Goal: Transaction & Acquisition: Purchase product/service

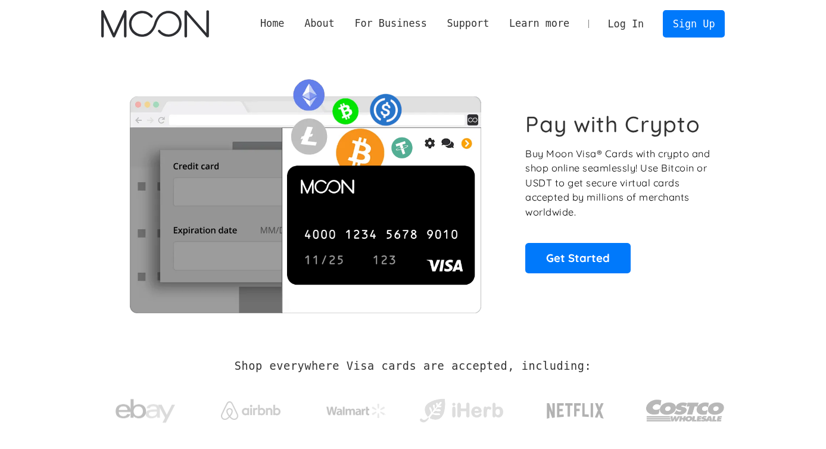
click at [622, 24] on link "Log In" at bounding box center [626, 24] width 56 height 26
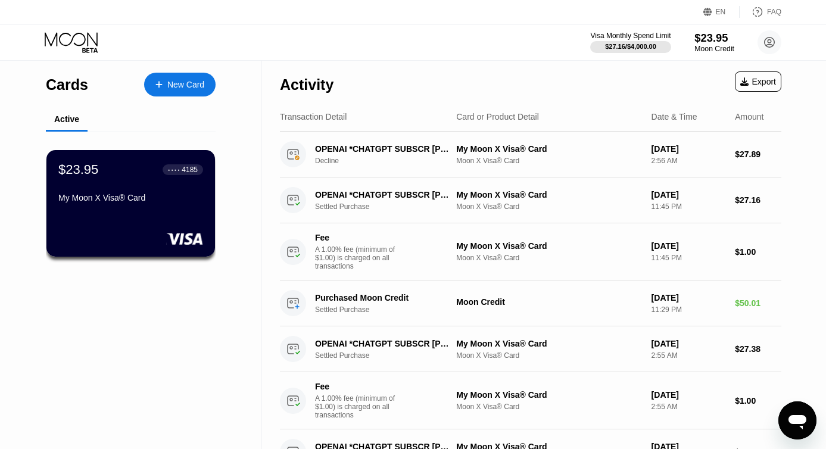
click at [710, 38] on div "$23.95" at bounding box center [714, 38] width 40 height 13
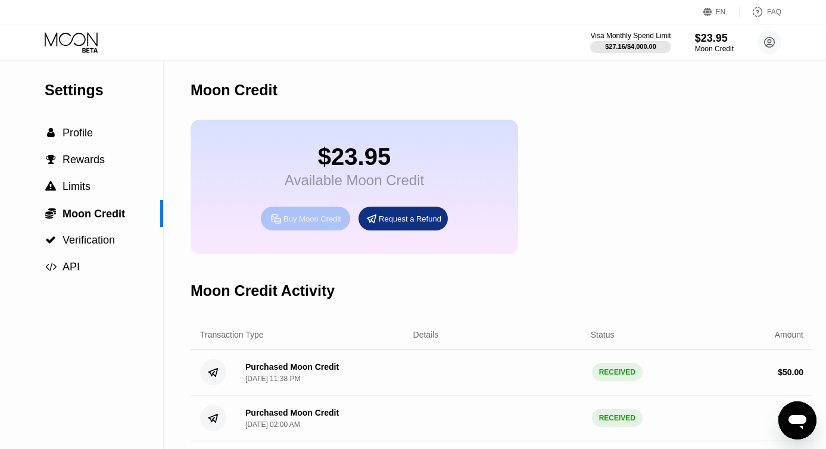
click at [312, 220] on div "Buy Moon Credit" at bounding box center [313, 219] width 58 height 10
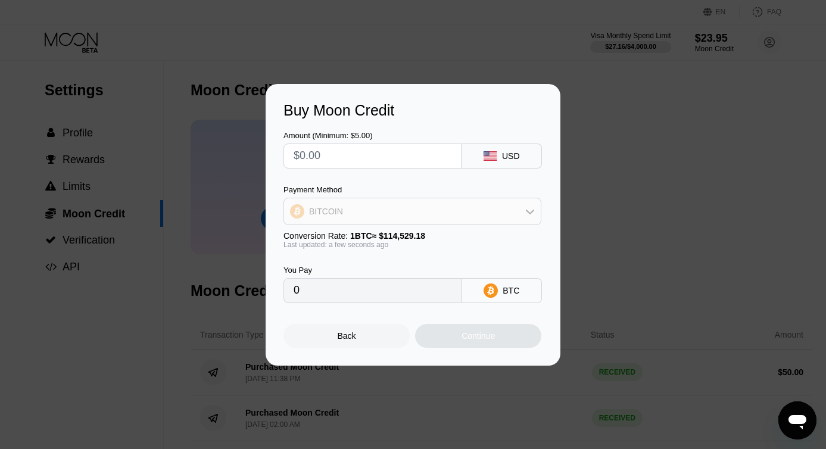
click at [346, 213] on div "BITCOIN" at bounding box center [412, 212] width 257 height 24
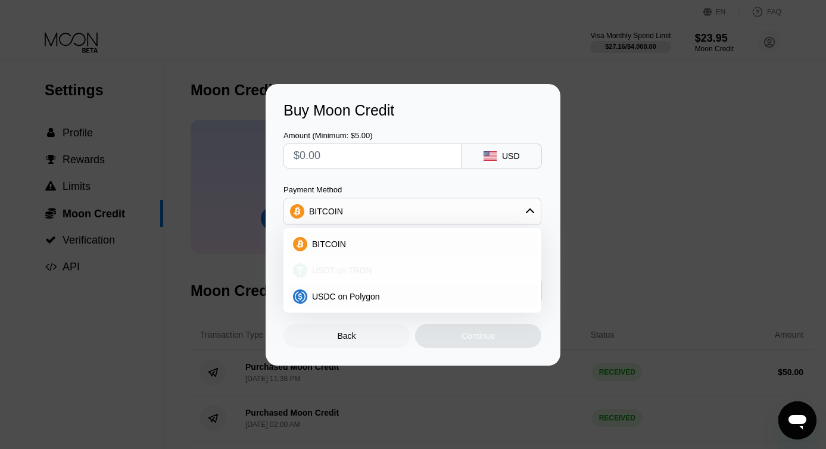
click at [345, 266] on span "USDT on TRON" at bounding box center [342, 271] width 60 height 10
type input "0.00"
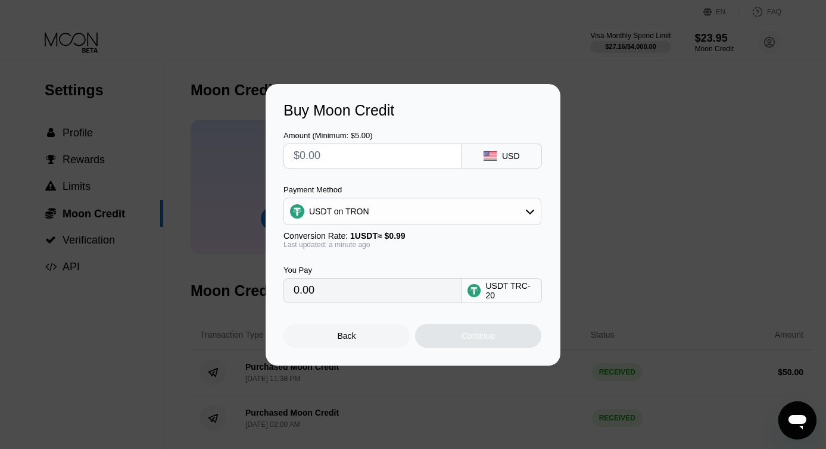
click at [334, 290] on input "0.00" at bounding box center [373, 291] width 158 height 24
click at [305, 292] on input "0.00" at bounding box center [373, 291] width 158 height 24
click at [322, 149] on input "text" at bounding box center [373, 156] width 158 height 24
type input "$90"
type input "90.91"
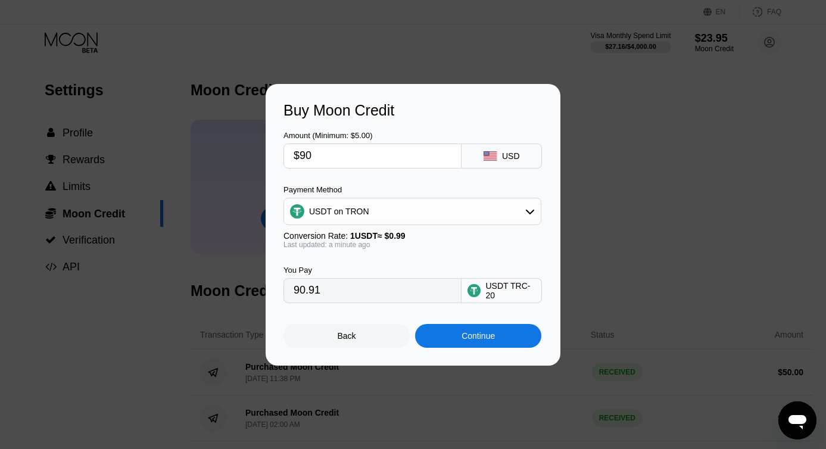
type input "$9"
type input "9.09"
type input "0.00"
type input "$1"
type input "1.01"
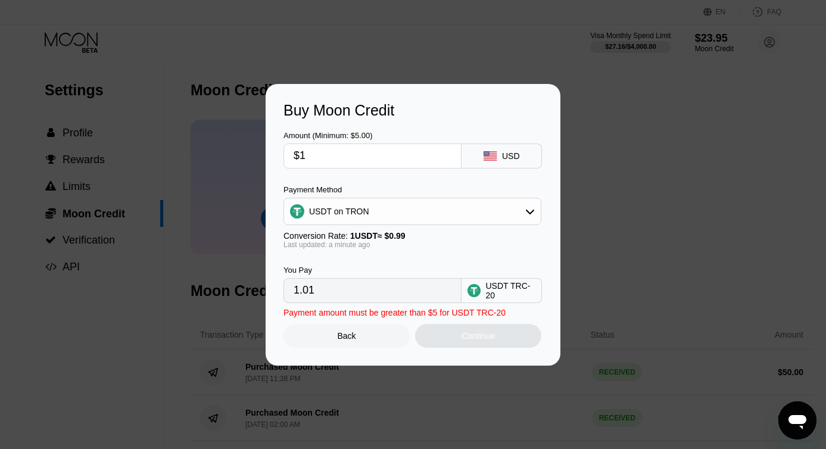
type input "$10"
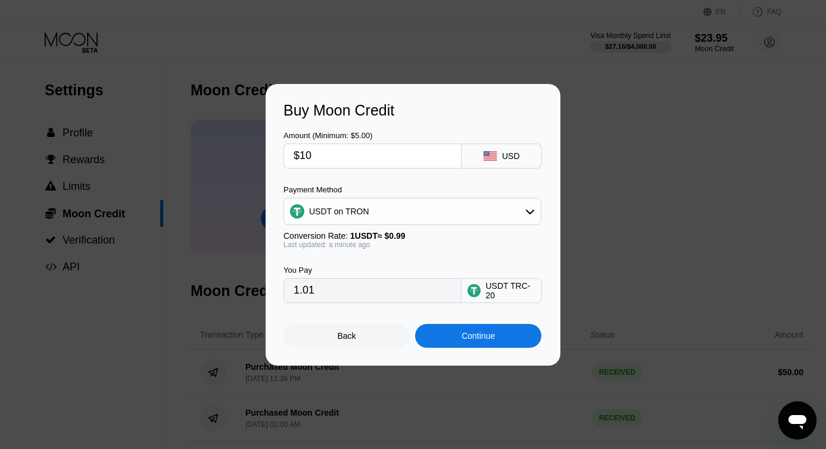
type input "10.10"
type input "$100"
type input "101.01"
type input "$100"
click at [487, 335] on div "Continue" at bounding box center [478, 336] width 33 height 10
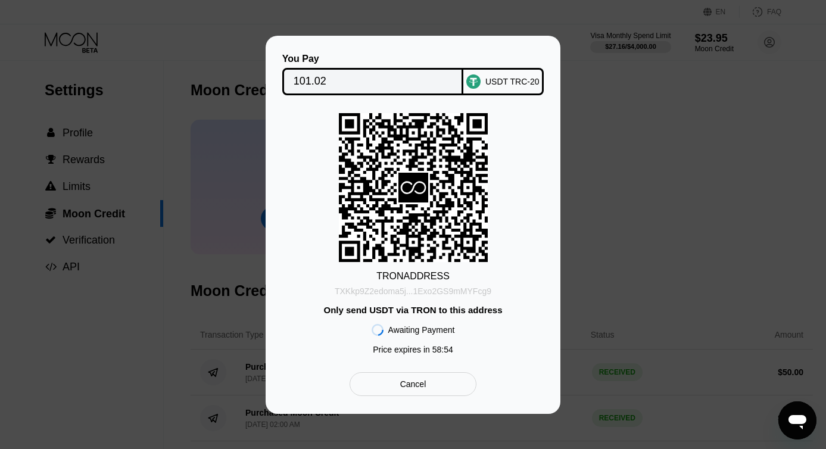
click at [456, 292] on div "TXKkp9Z2edoma5j...1Exo2GS9mMYFcg9" at bounding box center [413, 291] width 157 height 10
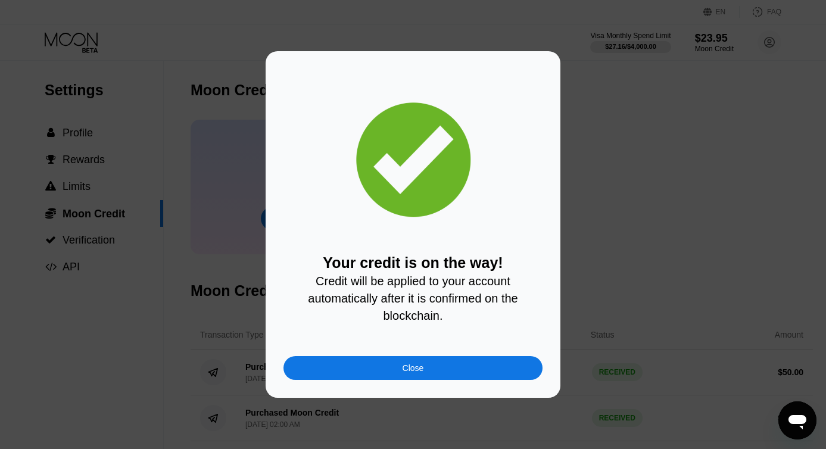
click at [403, 370] on div "Close" at bounding box center [413, 368] width 21 height 10
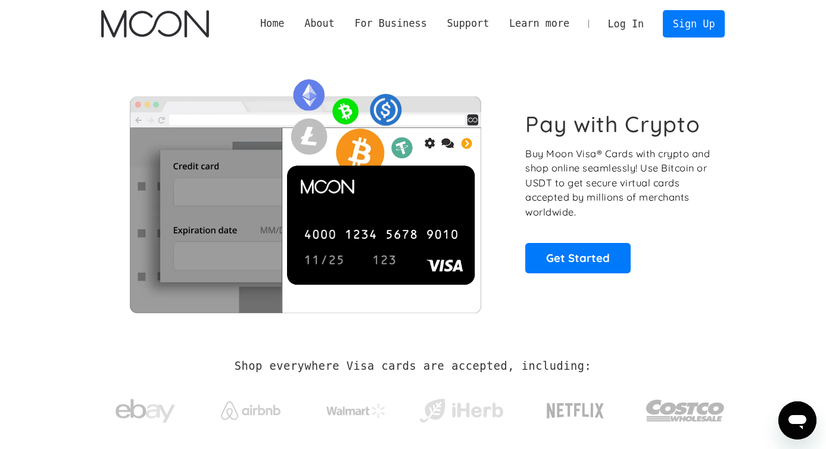
click at [621, 24] on link "Log In" at bounding box center [626, 24] width 56 height 26
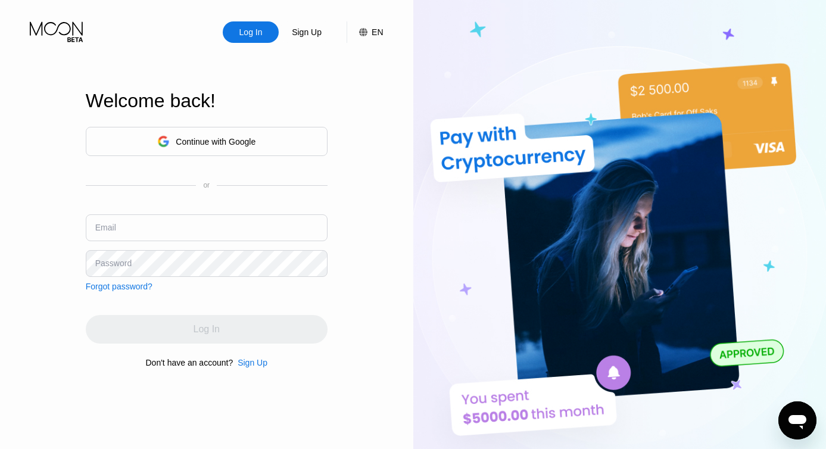
type input "terovaleriya@gmail.com"
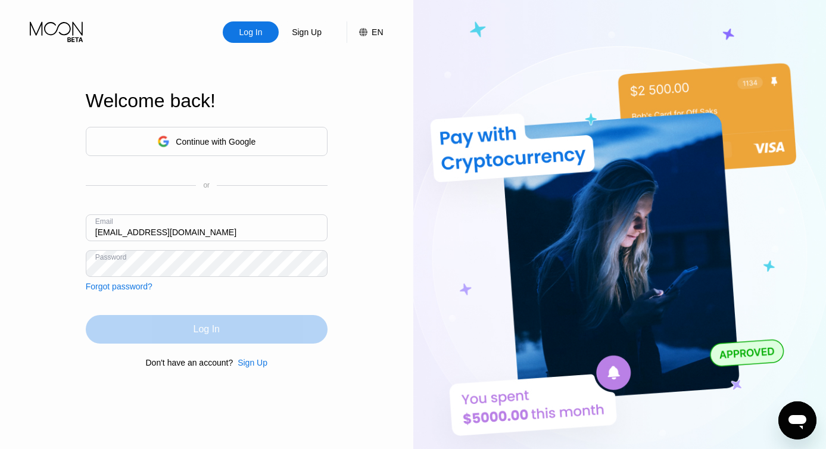
click at [209, 326] on div "Log In" at bounding box center [207, 329] width 26 height 12
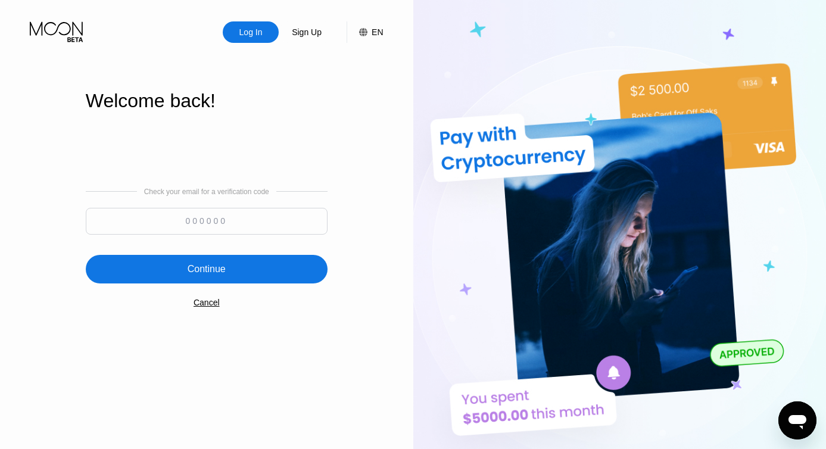
click at [210, 222] on input at bounding box center [207, 221] width 242 height 27
type input "841602"
click at [176, 272] on div "Continue" at bounding box center [207, 269] width 242 height 29
